Goal: Information Seeking & Learning: Learn about a topic

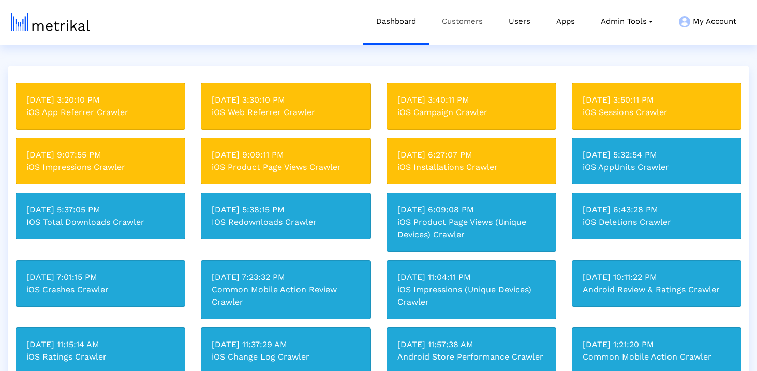
click at [477, 18] on link "Customers" at bounding box center [462, 21] width 67 height 43
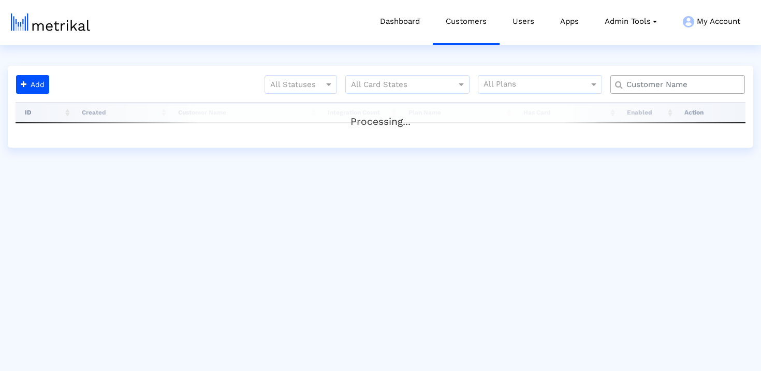
click at [652, 88] on input "text" at bounding box center [680, 84] width 122 height 11
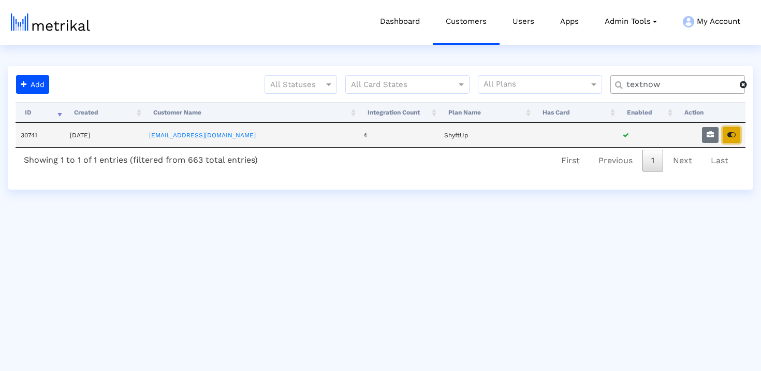
click at [733, 138] on button "button" at bounding box center [732, 135] width 18 height 16
click at [636, 86] on input "textnow" at bounding box center [679, 84] width 121 height 11
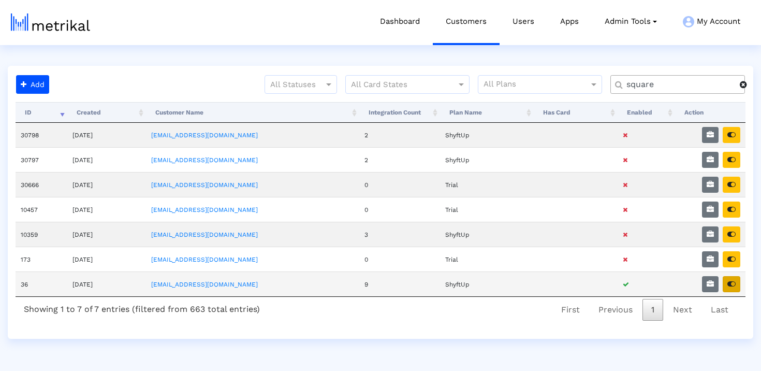
type input "square"
click at [732, 282] on icon "button" at bounding box center [731, 283] width 8 height 7
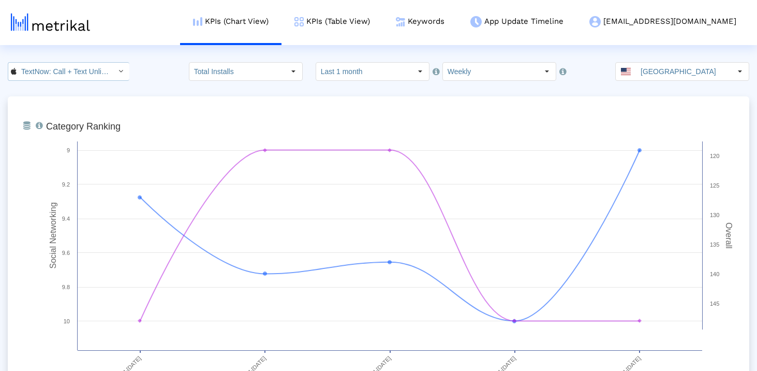
click at [32, 74] on input "TextNow: Call + Text Unlimited < 314716233 >" at bounding box center [63, 72] width 93 height 18
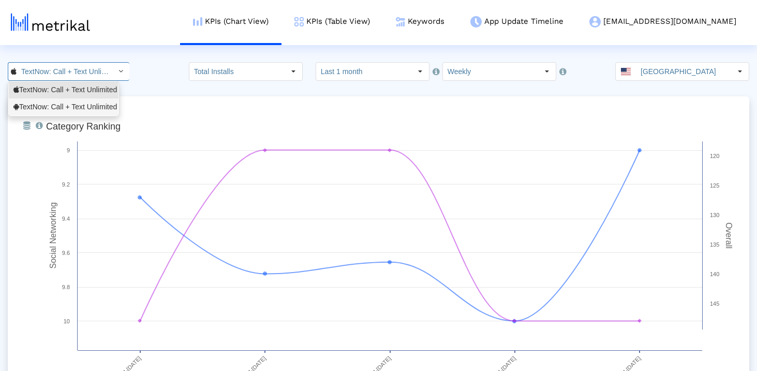
click at [49, 108] on div "TextNow: Call + Text Unlimited <com.enflick.android.TextNow>" at bounding box center [63, 107] width 100 height 10
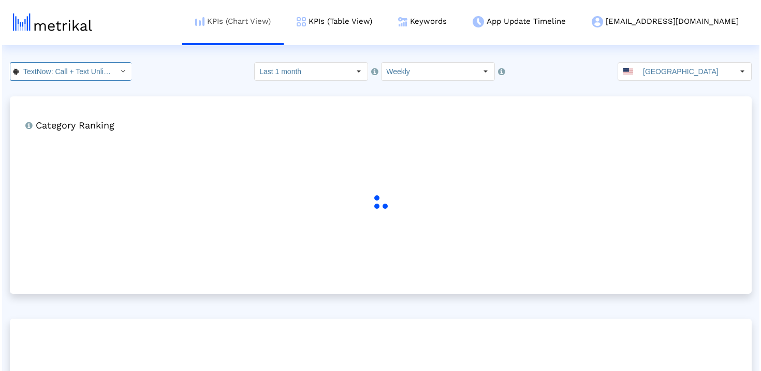
scroll to position [0, 130]
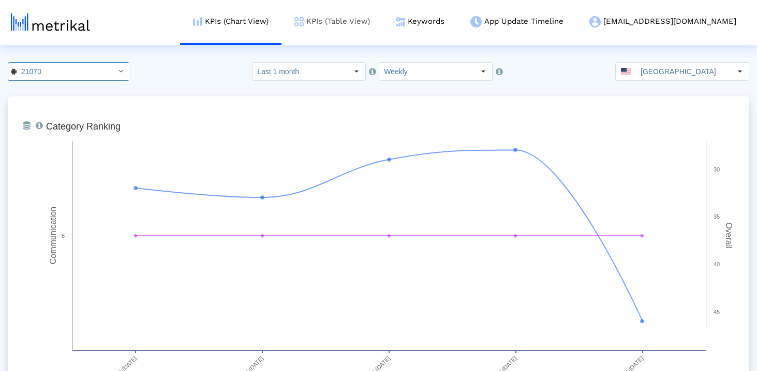
click at [359, 28] on link "KPIs (Table View)" at bounding box center [332, 21] width 101 height 43
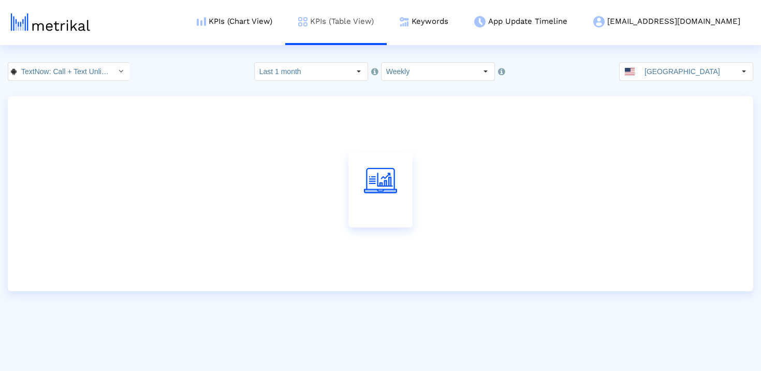
click at [367, 23] on link "KPIs (Table View)" at bounding box center [335, 21] width 101 height 43
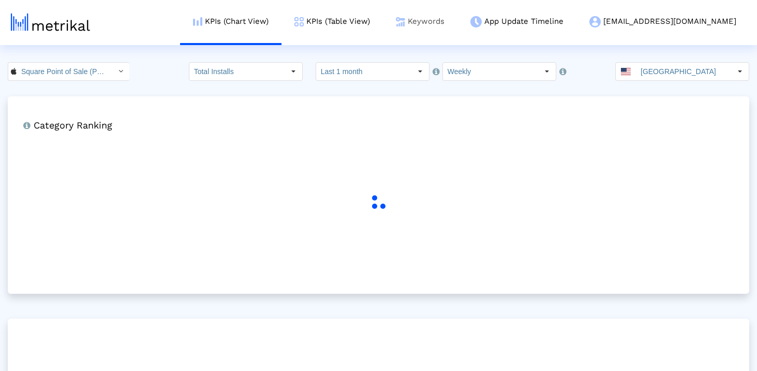
click at [405, 18] on img at bounding box center [400, 21] width 9 height 9
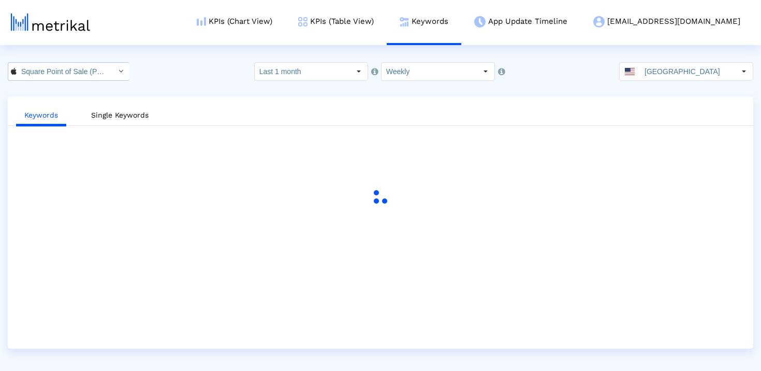
click at [95, 76] on input "Square Point of Sale (POS) < 335393788 >" at bounding box center [63, 72] width 93 height 18
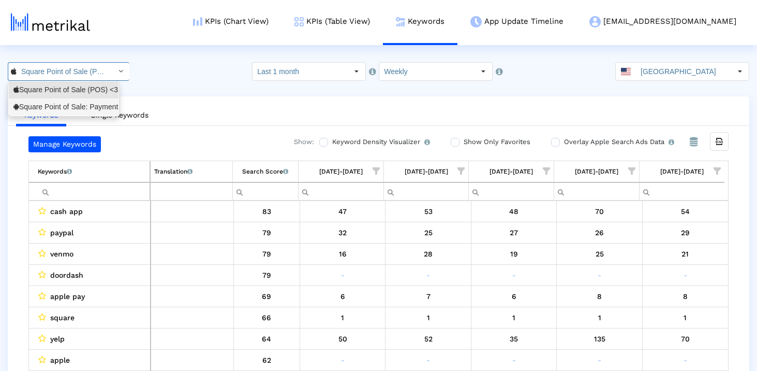
click at [93, 111] on div "Square Point of Sale: Payment <com.squareup>" at bounding box center [63, 107] width 100 height 10
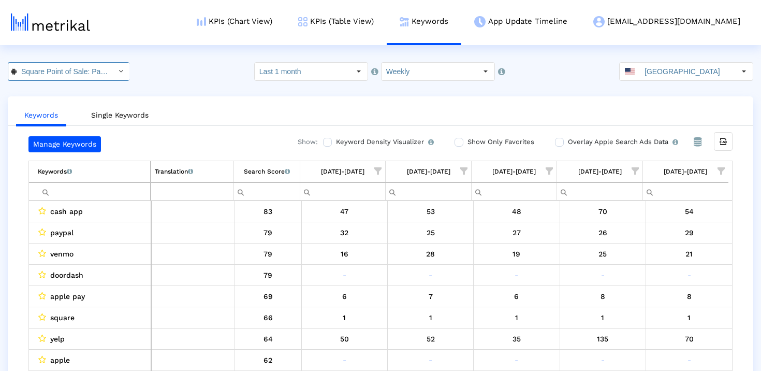
scroll to position [0, 82]
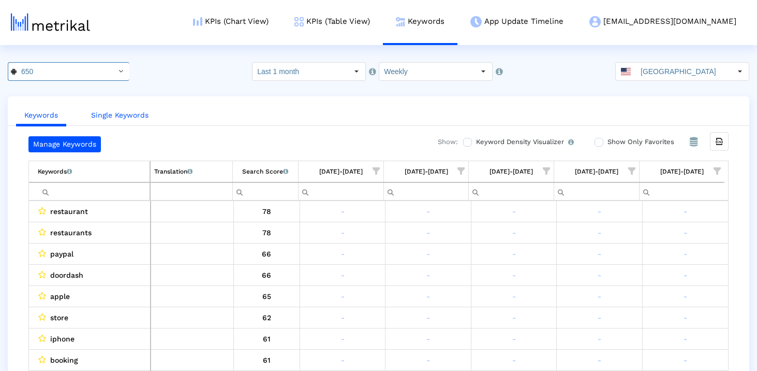
click at [121, 118] on link "Single Keywords" at bounding box center [120, 115] width 74 height 19
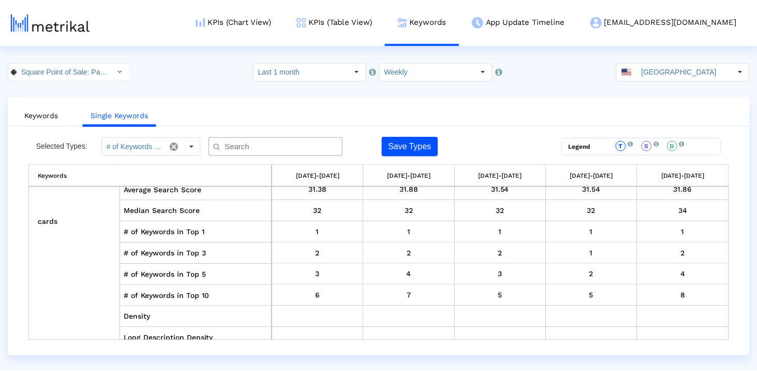
scroll to position [6986, 0]
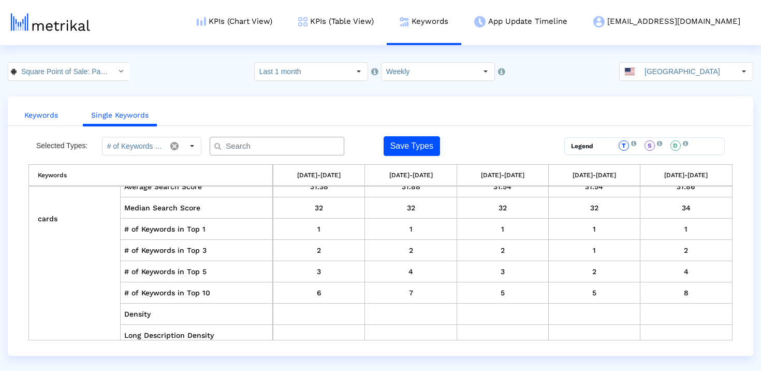
click at [65, 111] on link "Keywords" at bounding box center [41, 115] width 50 height 19
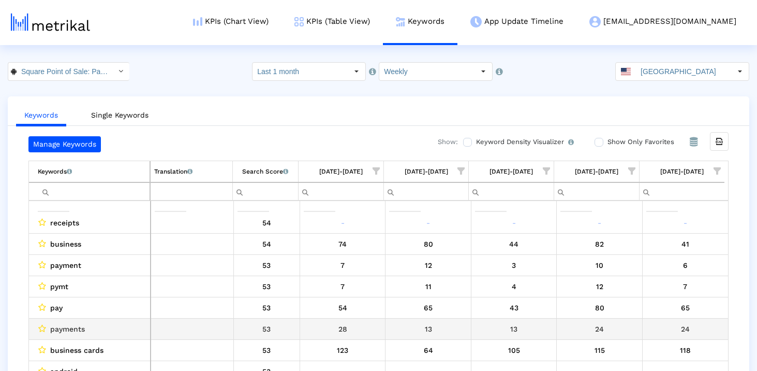
scroll to position [660, 0]
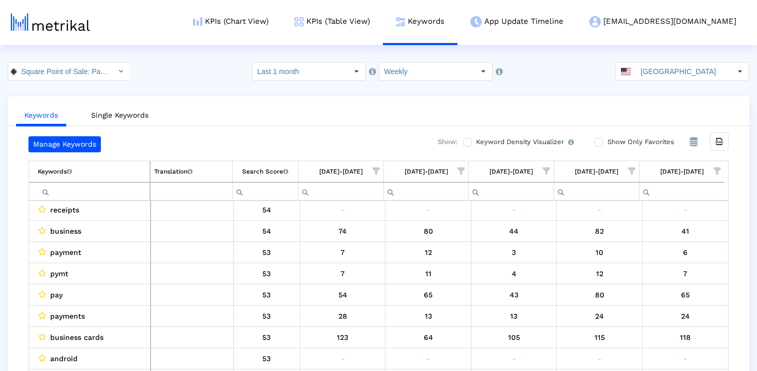
click at [102, 167] on td "Keywords List of keywords that are currently being tracked in Mobile Action." at bounding box center [89, 171] width 121 height 21
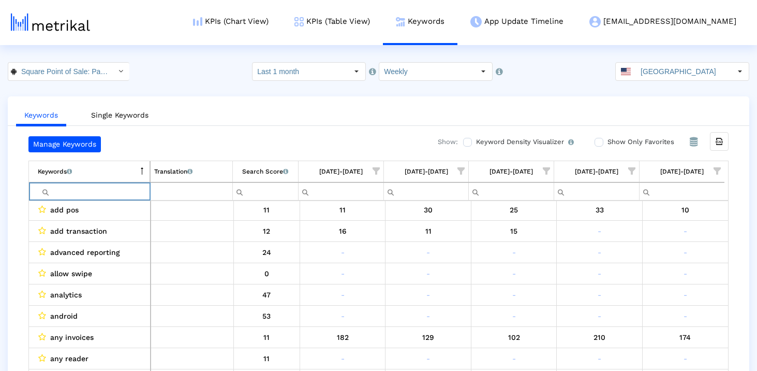
click at [97, 188] on input "Filter cell" at bounding box center [94, 191] width 112 height 17
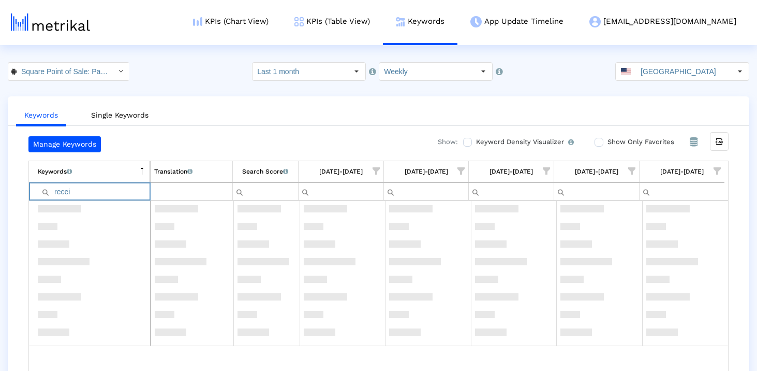
scroll to position [0, 0]
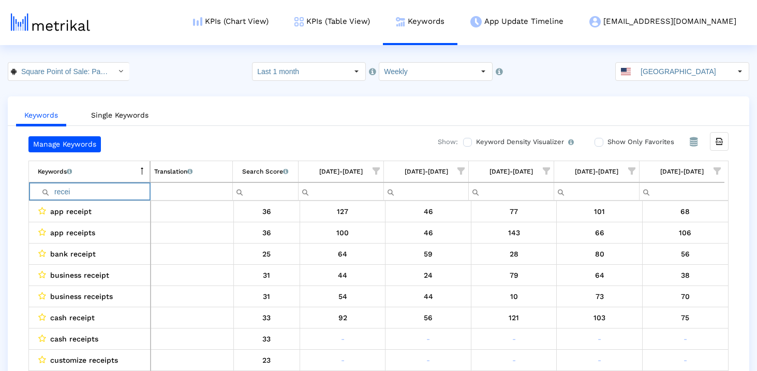
click at [144, 167] on span "Column Keyword" at bounding box center [142, 171] width 7 height 8
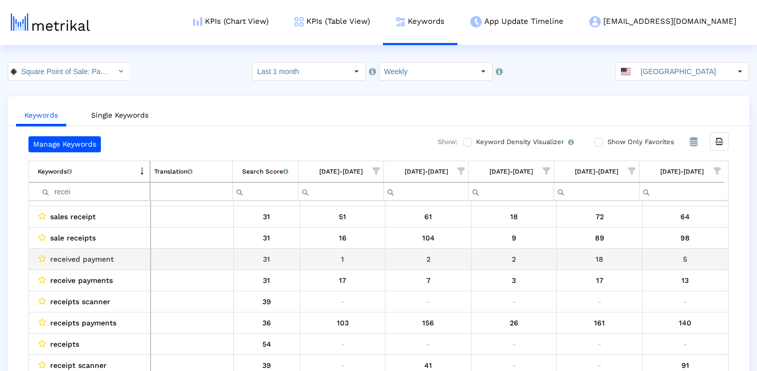
scroll to position [273, 0]
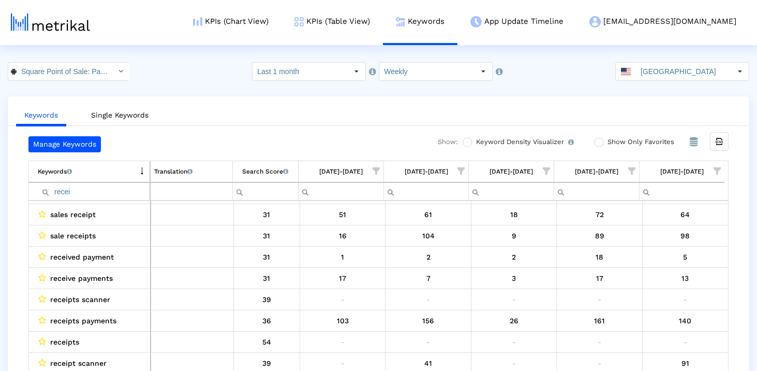
click at [115, 187] on input "recei" at bounding box center [94, 191] width 112 height 17
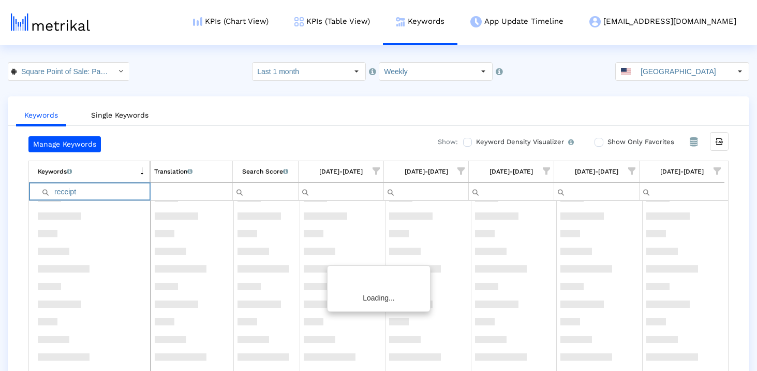
scroll to position [0, 0]
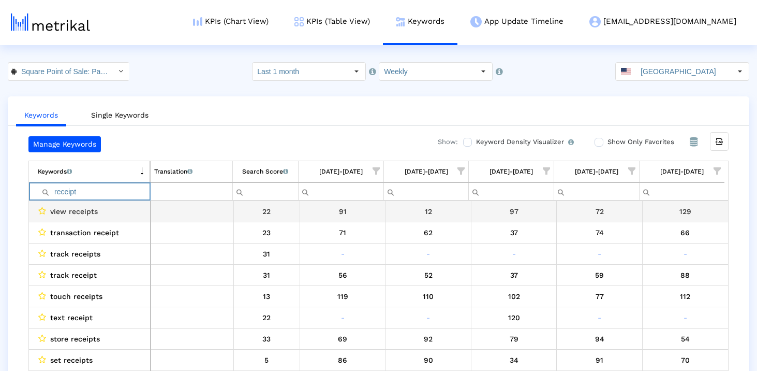
click at [123, 197] on input "receipt" at bounding box center [94, 191] width 112 height 17
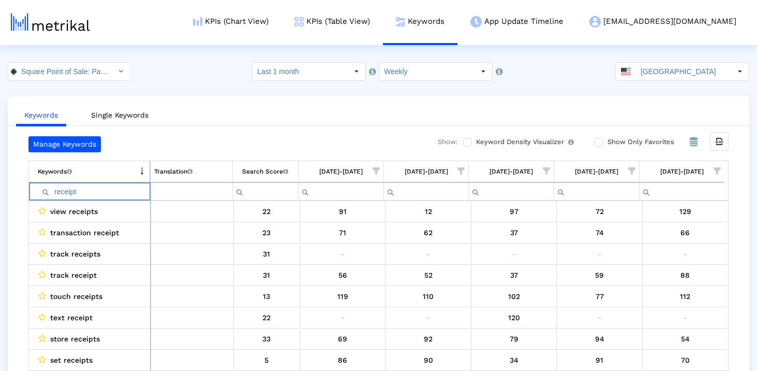
click at [123, 197] on input "receipt" at bounding box center [94, 191] width 112 height 17
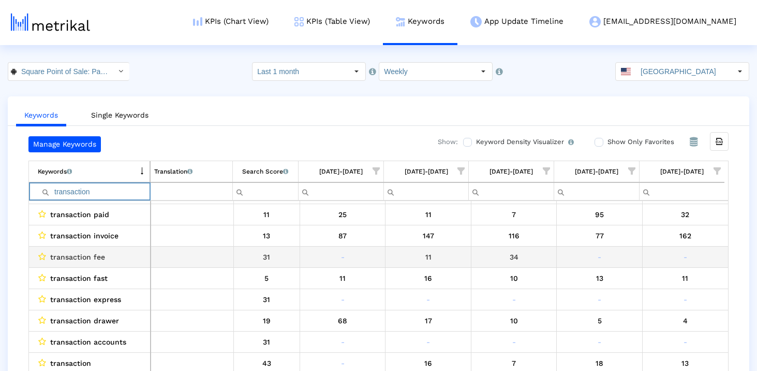
scroll to position [146, 0]
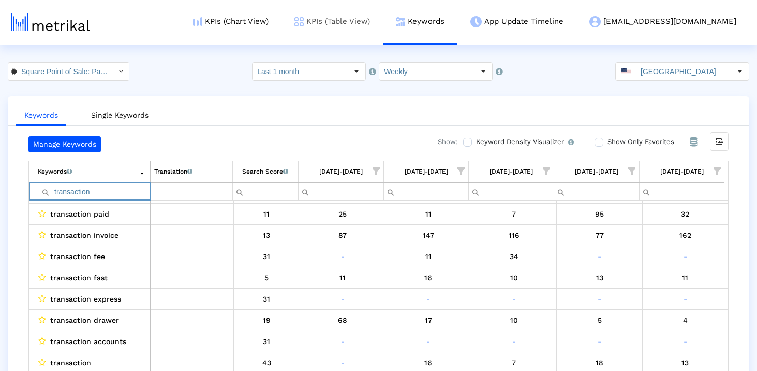
type input "transaction"
click at [123, 189] on input "transaction" at bounding box center [94, 191] width 112 height 17
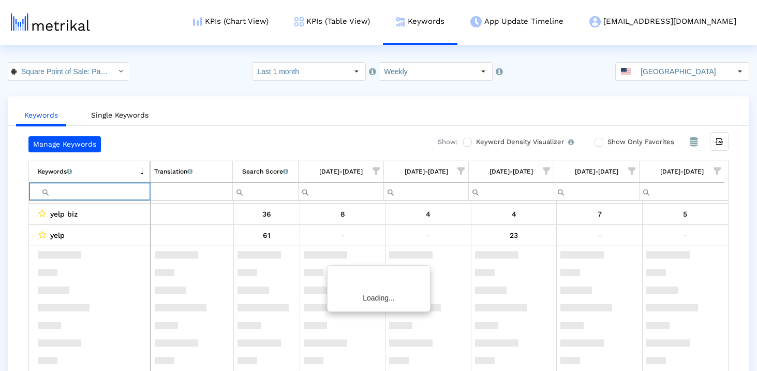
scroll to position [0, 0]
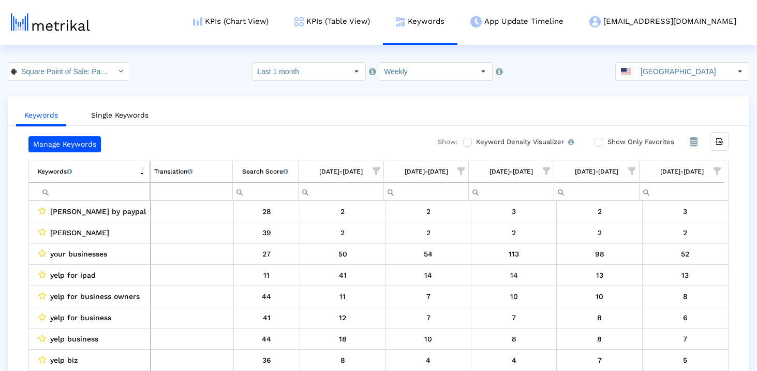
click at [134, 154] on crea-keywords "Manage Keywords Show: Keyword Density Visualizer Turn this on to view where and…" at bounding box center [378, 256] width 700 height 240
click at [135, 171] on td "Keywords List of keywords that are currently being tracked in Mobile Action." at bounding box center [89, 171] width 121 height 21
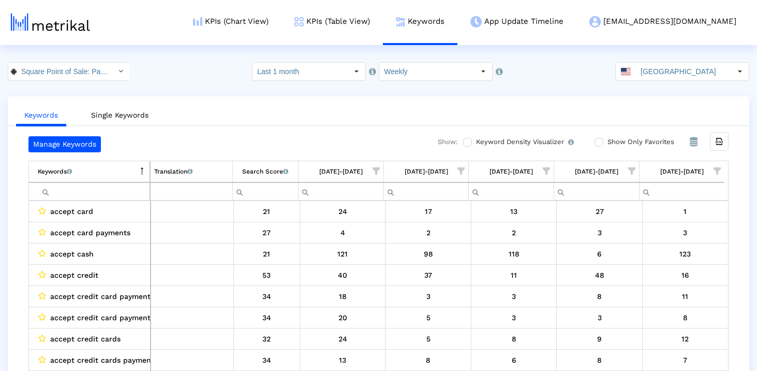
click at [135, 171] on td "Keywords List of keywords that are currently being tracked in Mobile Action." at bounding box center [89, 171] width 121 height 21
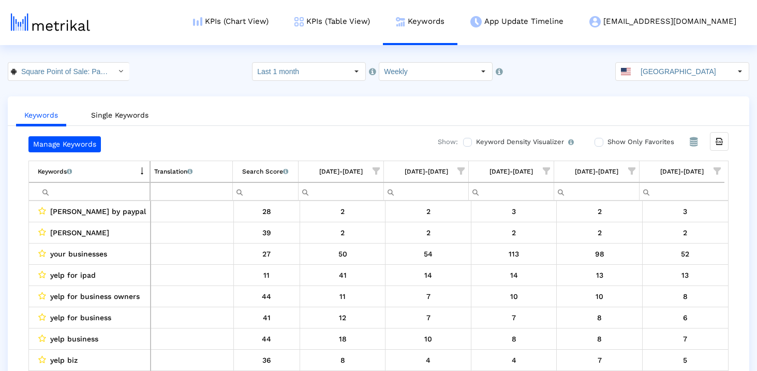
click at [146, 169] on td "Keywords List of keywords that are currently being tracked in Mobile Action." at bounding box center [89, 171] width 121 height 21
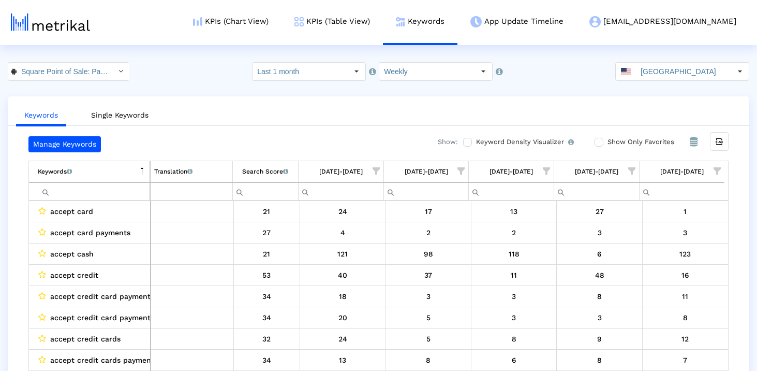
click at [273, 178] on div "Search Score An estimate of relative search volume of each keyword. It is on a …" at bounding box center [265, 171] width 46 height 13
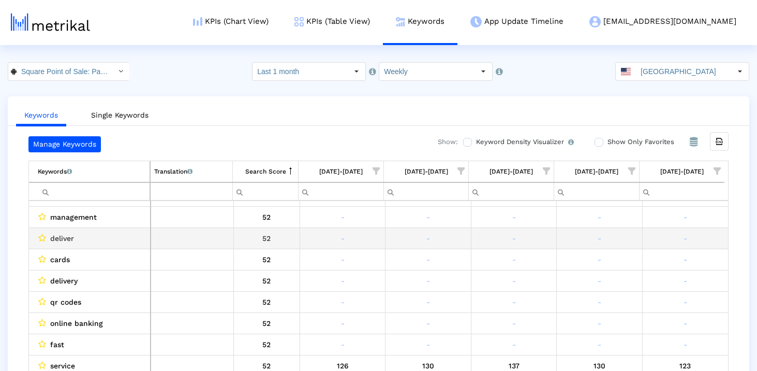
scroll to position [1126, 0]
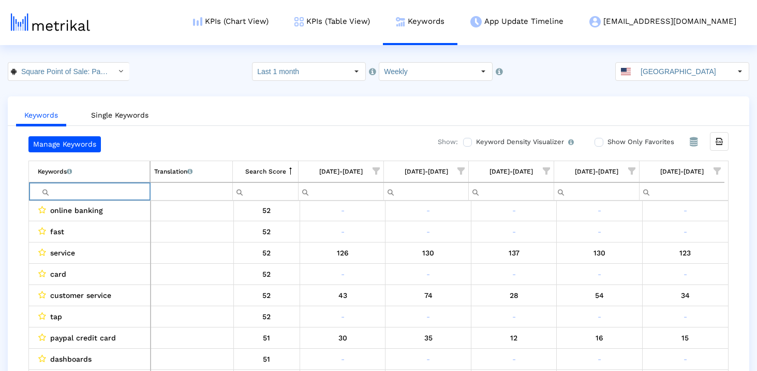
click at [94, 196] on input "Filter cell" at bounding box center [94, 191] width 112 height 17
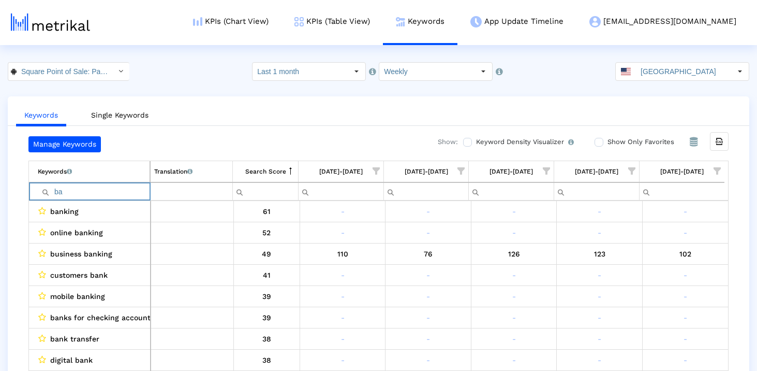
type input "b"
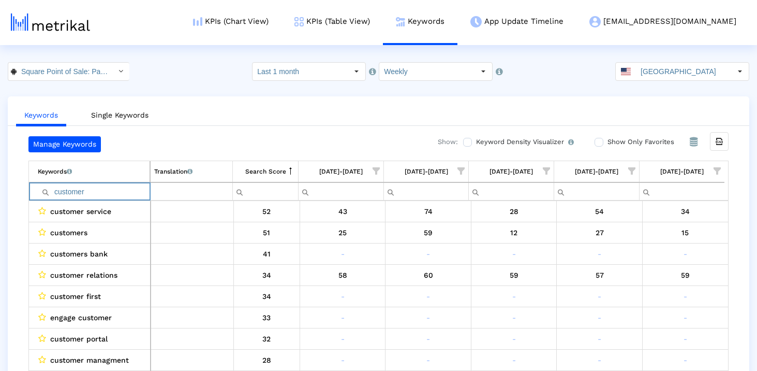
click at [96, 191] on input "customer" at bounding box center [94, 191] width 112 height 17
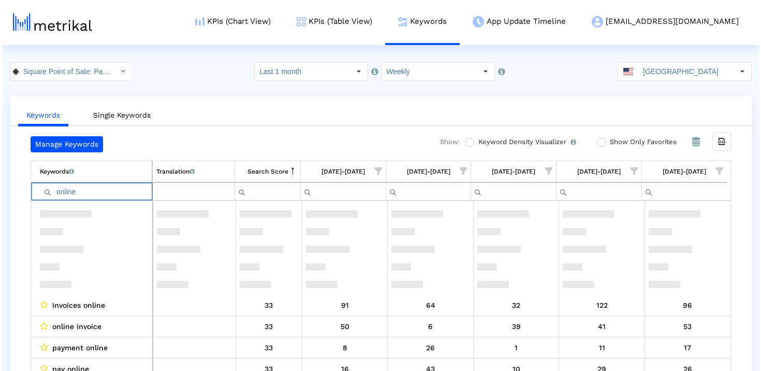
scroll to position [327, 0]
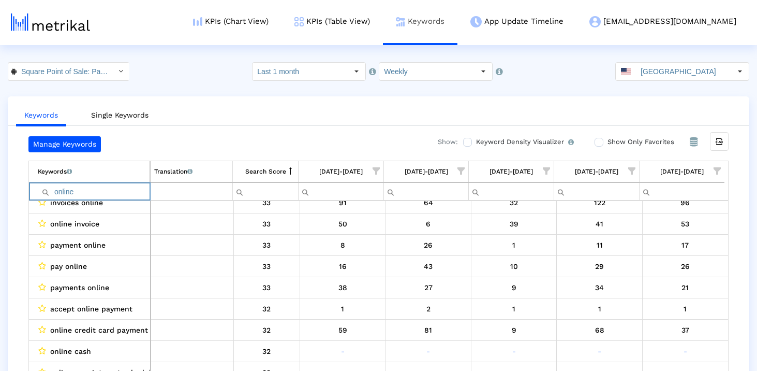
type input "online"
click at [140, 185] on input "online" at bounding box center [94, 191] width 112 height 17
click at [111, 112] on link "Single Keywords" at bounding box center [120, 115] width 74 height 19
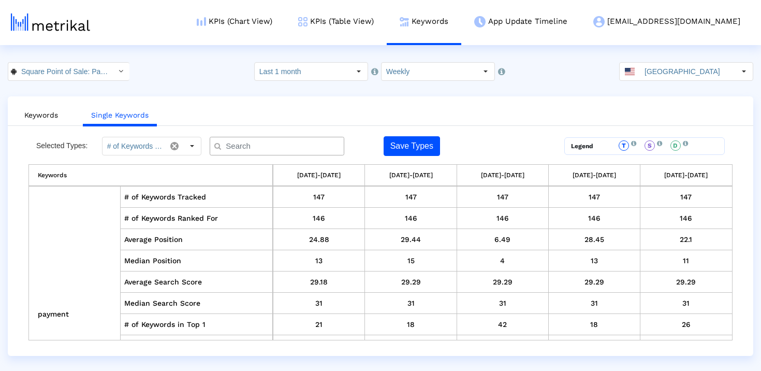
click at [635, 71] on span at bounding box center [630, 71] width 10 height 7
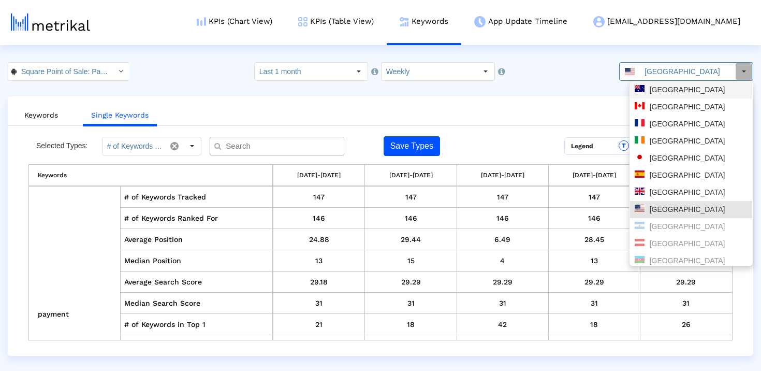
click at [659, 89] on div "Australia" at bounding box center [691, 90] width 113 height 10
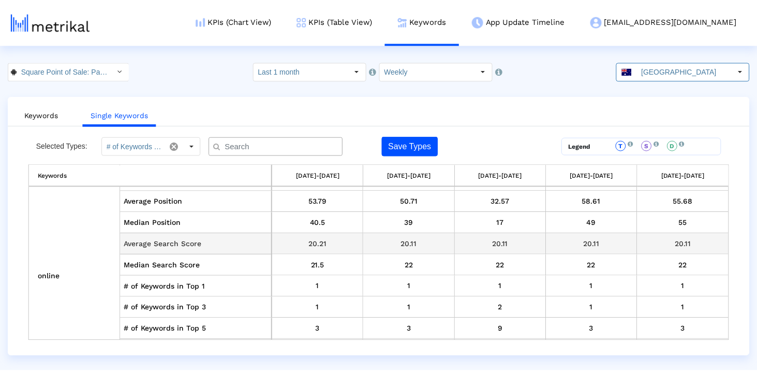
scroll to position [5143, 0]
click at [58, 113] on link "Keywords" at bounding box center [41, 115] width 50 height 19
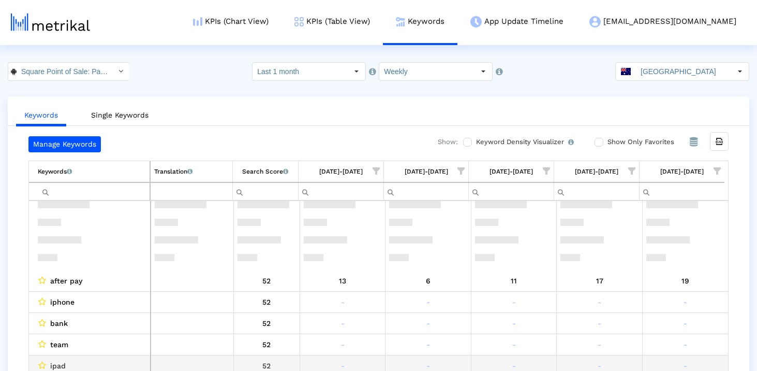
scroll to position [133, 0]
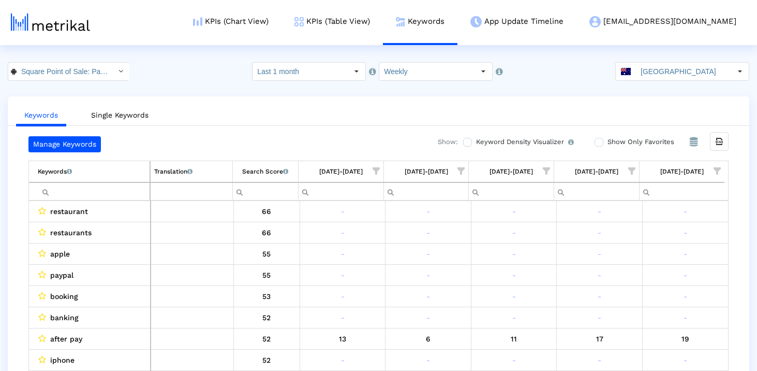
click at [74, 193] on input "Filter cell" at bounding box center [94, 191] width 112 height 17
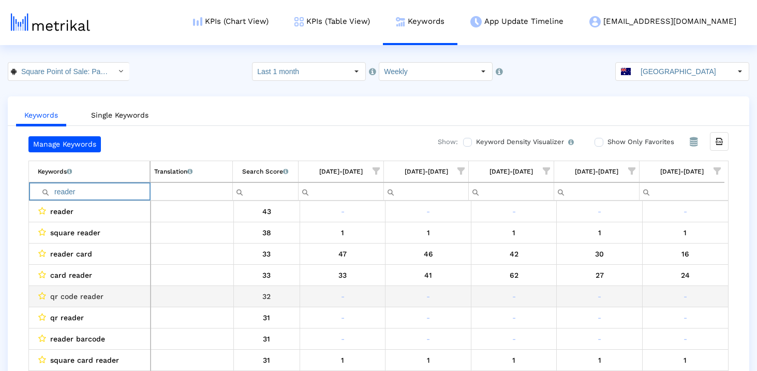
scroll to position [21, 0]
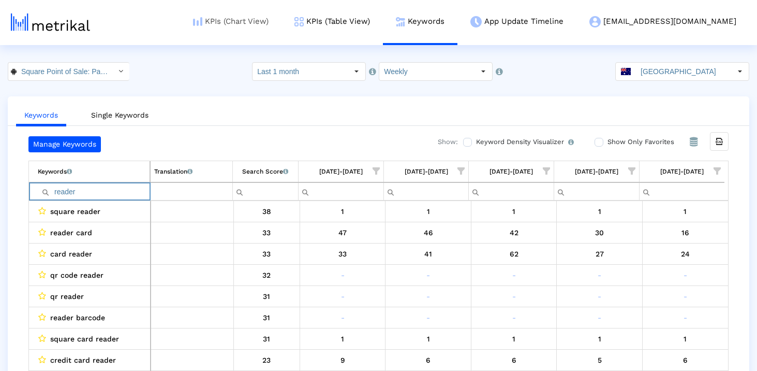
type input "reader"
